Goal: Task Accomplishment & Management: Use online tool/utility

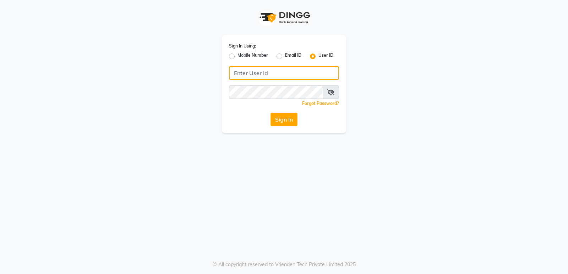
click at [241, 72] on input "Username" at bounding box center [284, 72] width 110 height 13
type input "fiesta"
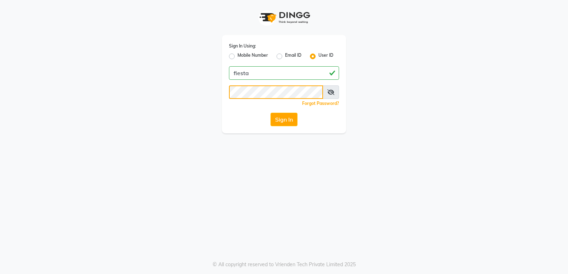
click at [270, 113] on button "Sign In" at bounding box center [283, 119] width 27 height 13
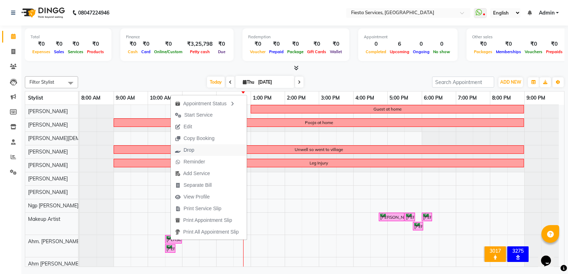
click at [194, 149] on span "Drop" at bounding box center [188, 150] width 11 height 7
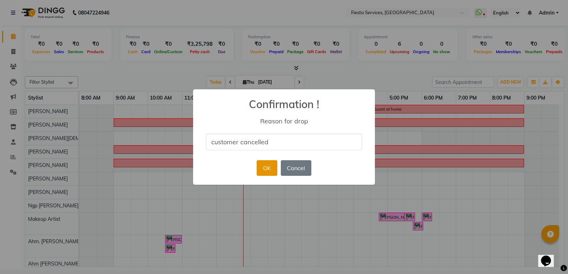
type input "customer cancelled"
click at [271, 169] on button "OK" at bounding box center [267, 168] width 20 height 16
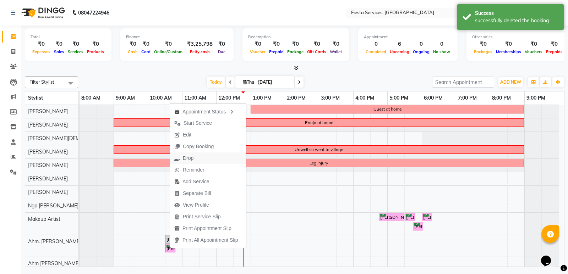
click at [189, 160] on span "Drop" at bounding box center [188, 158] width 11 height 7
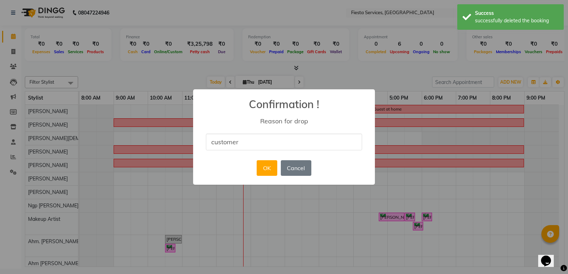
type input "customer cancelled"
click at [263, 166] on button "OK" at bounding box center [267, 168] width 20 height 16
